Goal: Task Accomplishment & Management: Manage account settings

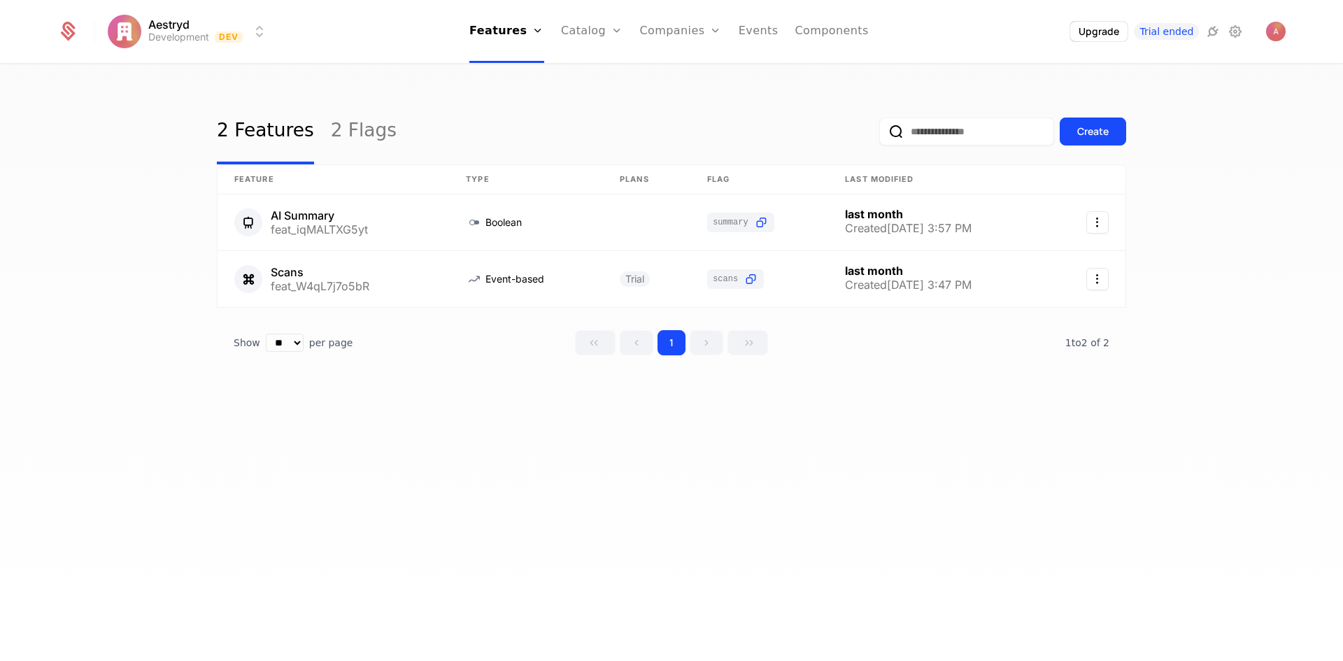
click at [674, 74] on link "Companies" at bounding box center [689, 68] width 64 height 11
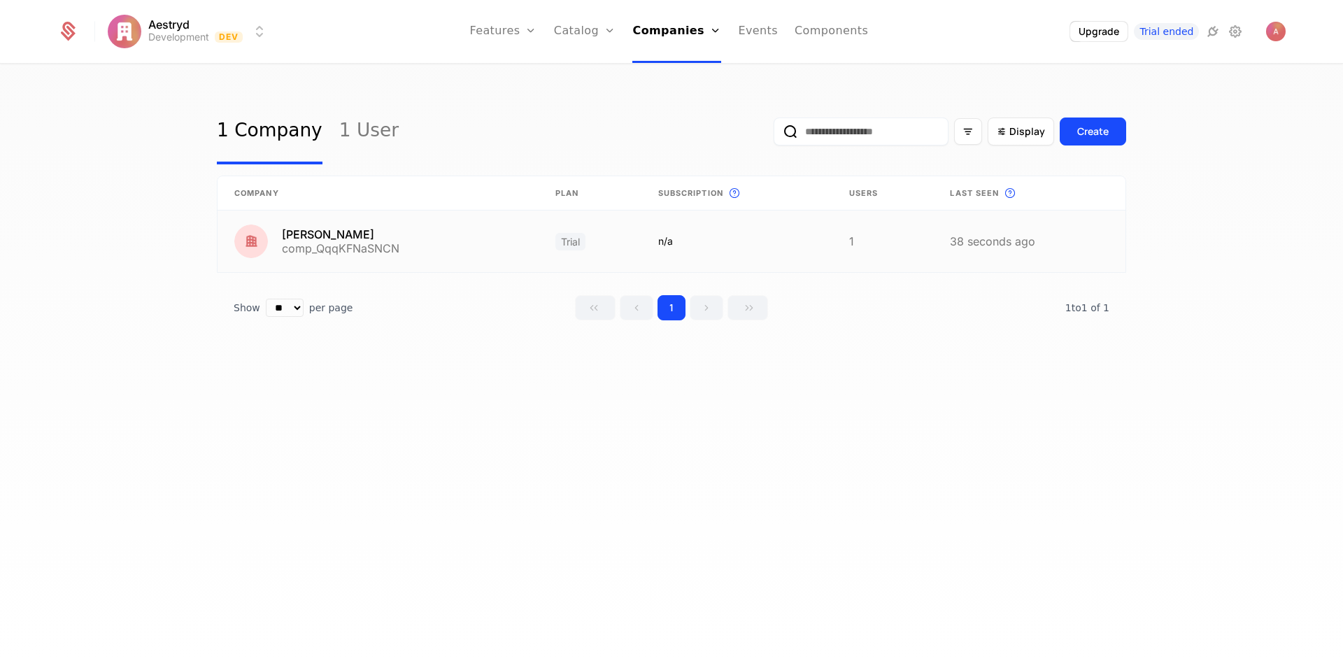
click at [982, 257] on link at bounding box center [1029, 241] width 192 height 62
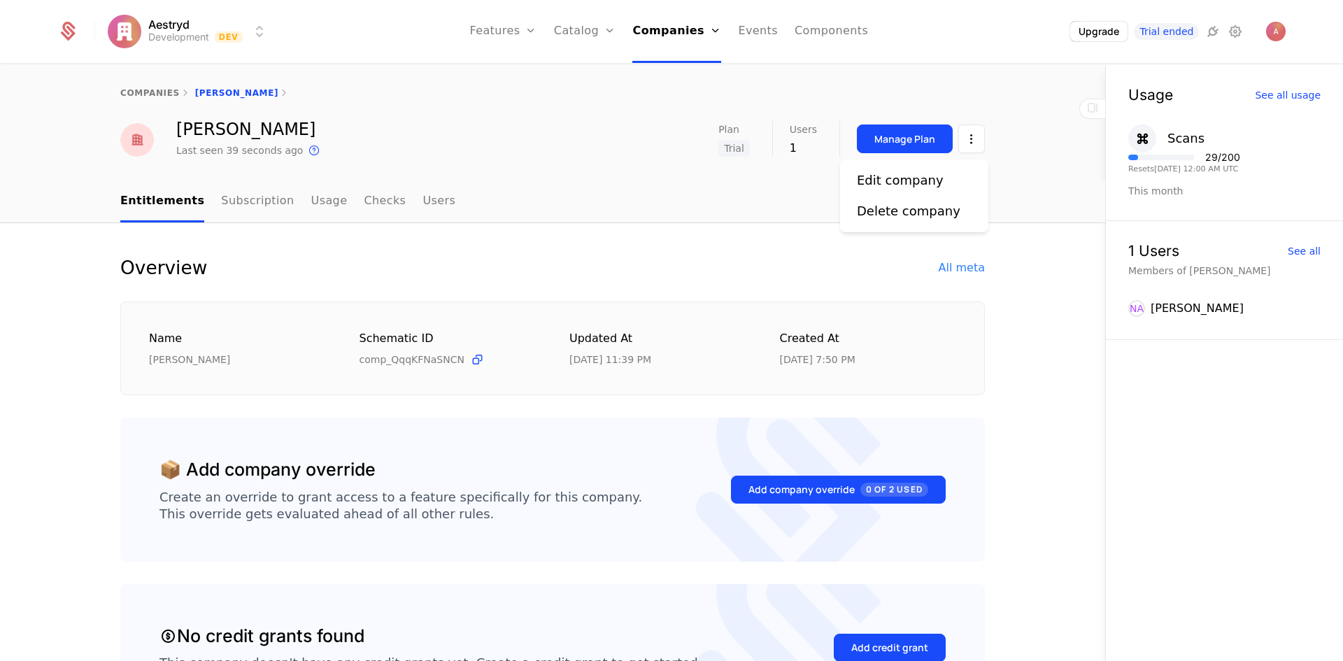
click at [970, 144] on html "Aestryd Development Dev Features Features Flags Catalog Plans Add Ons Credits C…" at bounding box center [671, 330] width 1343 height 661
click at [921, 213] on div "Delete company" at bounding box center [908, 211] width 103 height 20
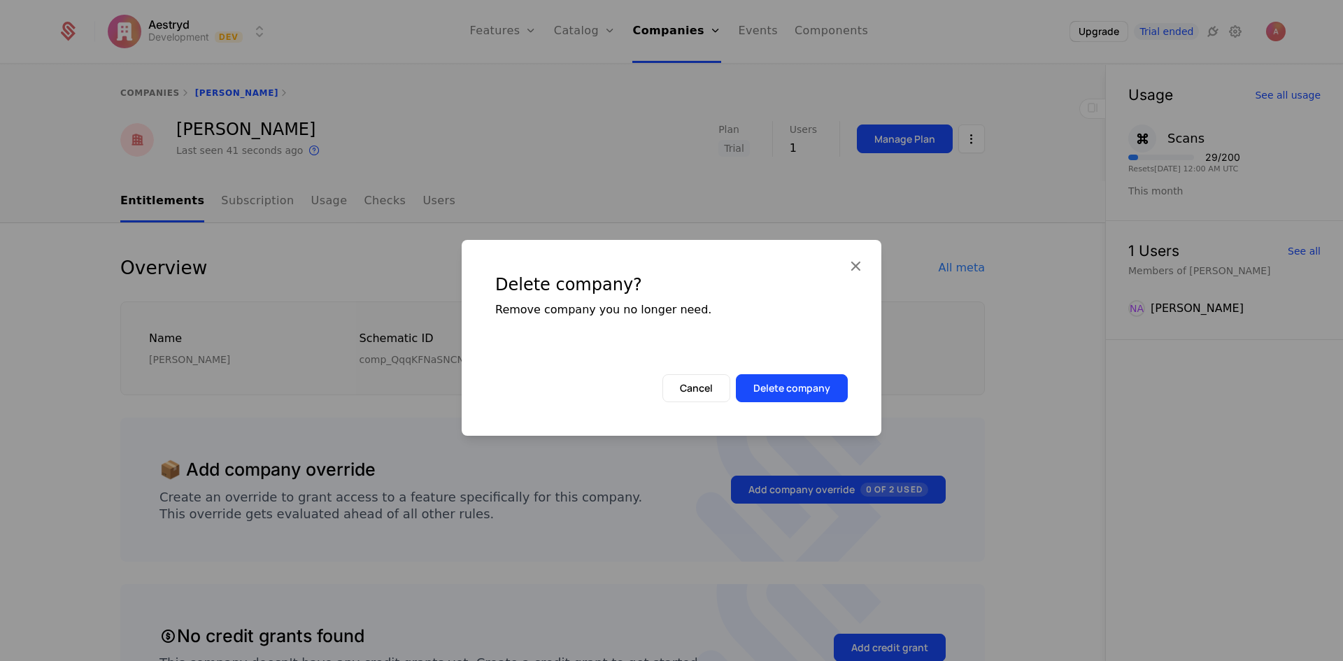
click at [808, 385] on button "Delete company" at bounding box center [792, 388] width 112 height 28
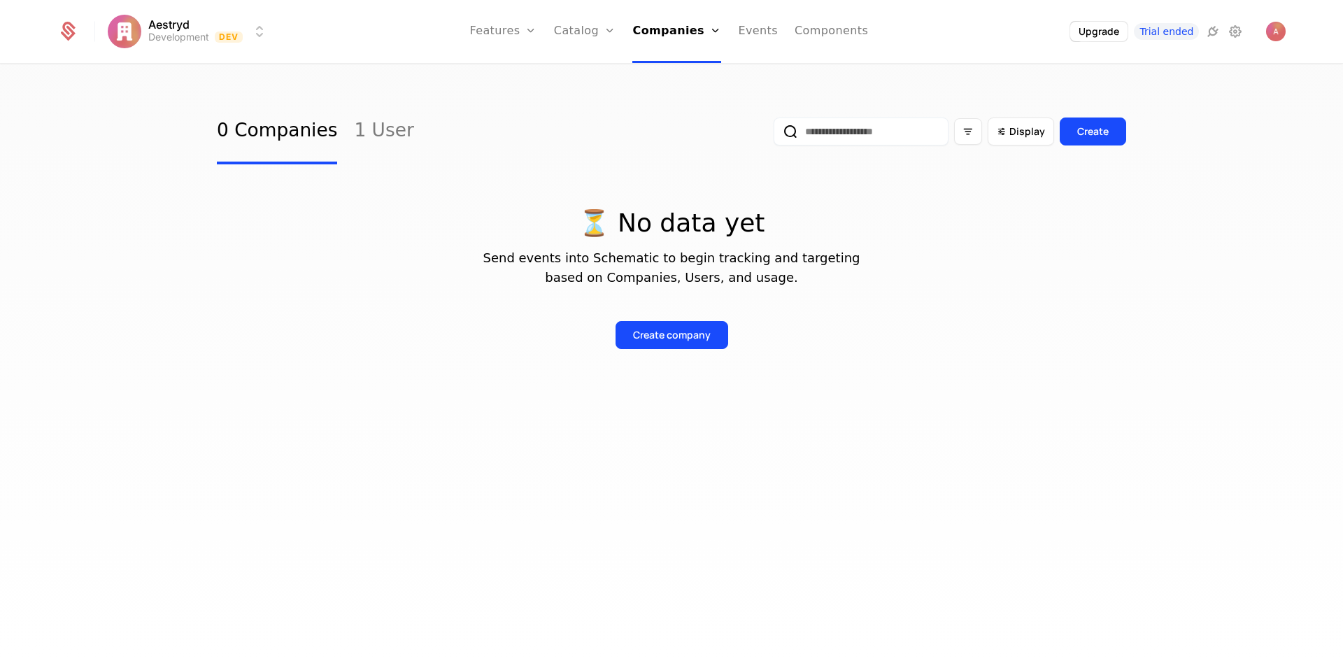
click at [676, 96] on link "Users" at bounding box center [681, 90] width 64 height 11
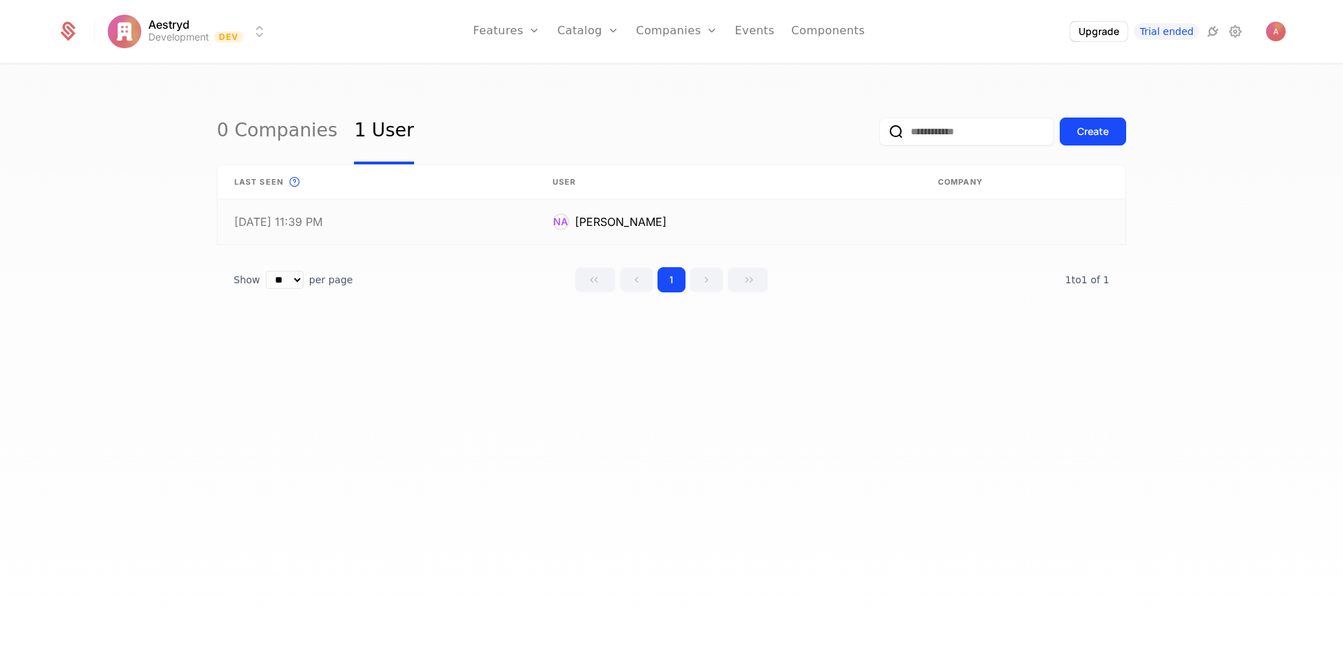
click at [767, 215] on link at bounding box center [728, 221] width 385 height 45
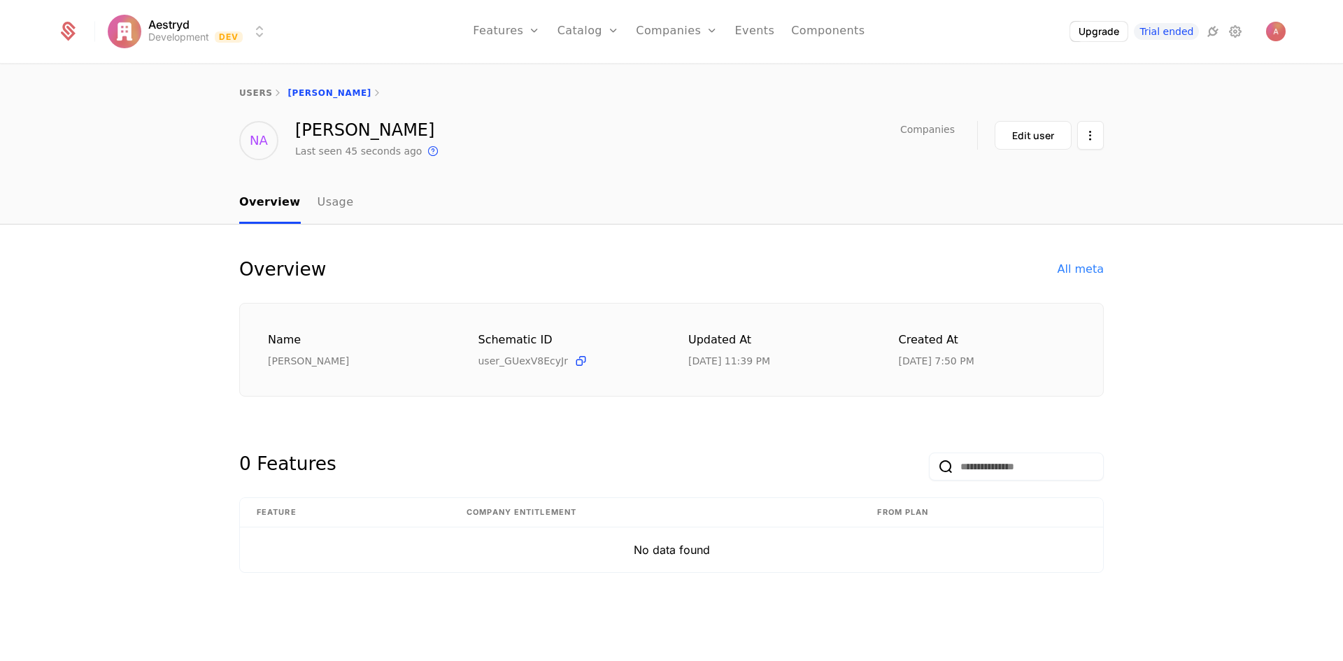
click at [1091, 134] on html "Aestryd Development Dev Features Features Flags Catalog Plans Add Ons Credits C…" at bounding box center [671, 330] width 1343 height 661
click at [1026, 178] on div "Delete user" at bounding box center [1016, 176] width 73 height 20
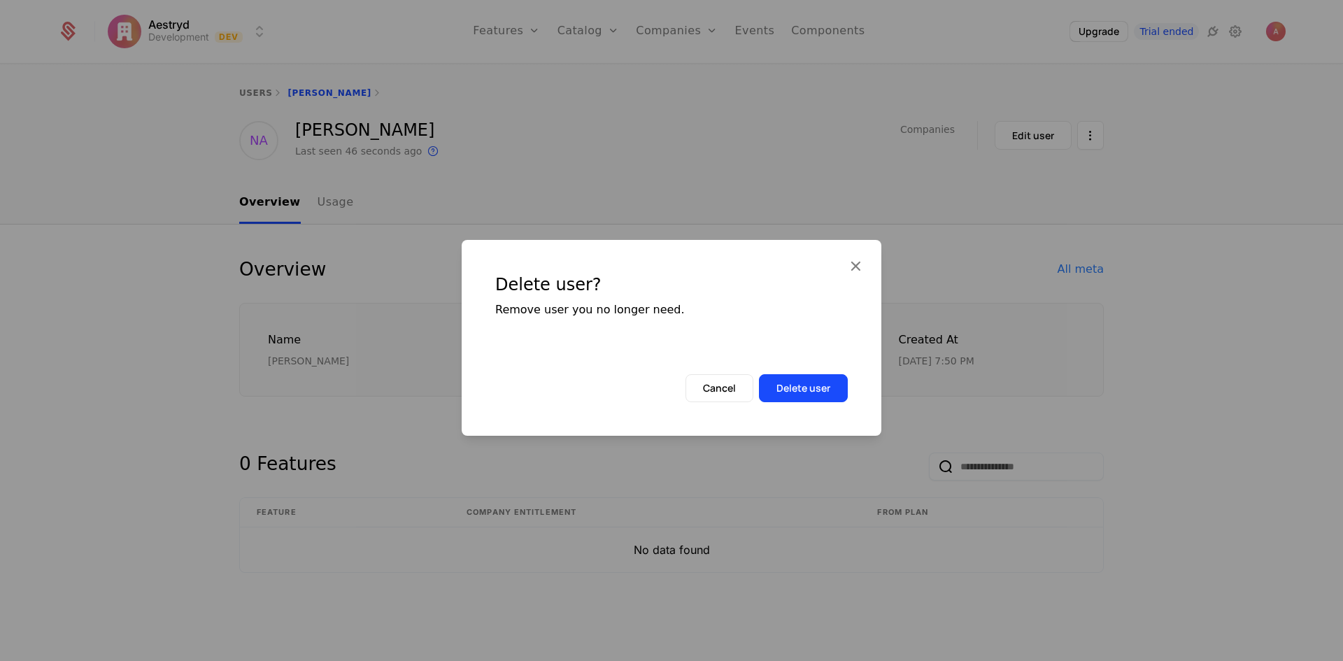
click at [829, 386] on button "Delete user" at bounding box center [803, 388] width 89 height 28
